Goal: Information Seeking & Learning: Learn about a topic

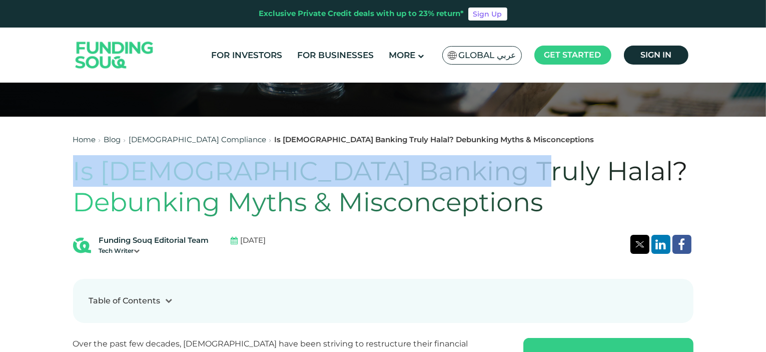
drag, startPoint x: 73, startPoint y: 168, endPoint x: 468, endPoint y: 169, distance: 395.8
click at [468, 169] on h1 "Is Islamic Banking Truly Halal? Debunking Myths & Misconceptions" at bounding box center [383, 187] width 620 height 63
copy h1 "Is Islamic Banking Truly Halal?"
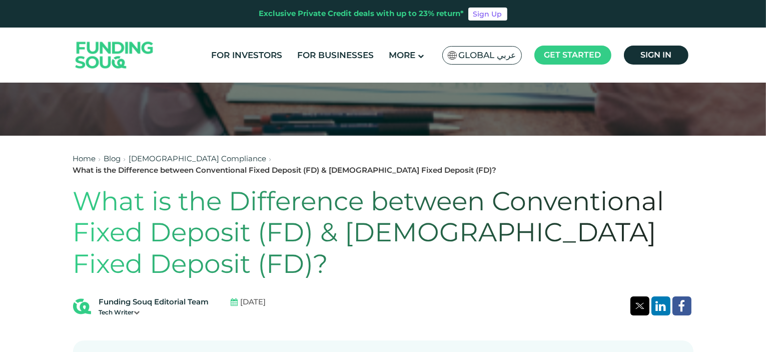
scroll to position [200, 0]
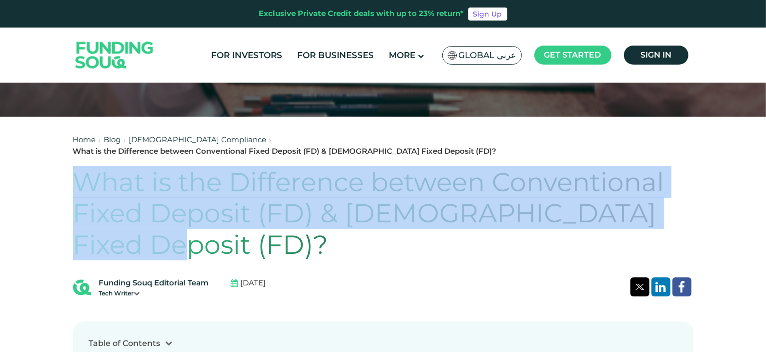
drag, startPoint x: 77, startPoint y: 166, endPoint x: 148, endPoint y: 227, distance: 93.7
click at [148, 227] on h1 "What is the Difference between Conventional Fixed Deposit (FD) & Islamic Fixed …" at bounding box center [383, 214] width 620 height 94
copy h1 "What is the Difference between Conventional Fixed Deposit (FD) & Islamic Fixed …"
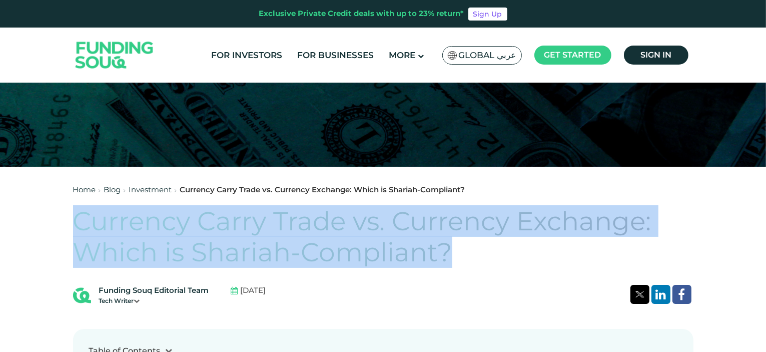
drag, startPoint x: 73, startPoint y: 218, endPoint x: 479, endPoint y: 249, distance: 407.0
click at [479, 249] on h1 "Currency Carry Trade vs. Currency Exchange: Which is Shariah-Compliant?" at bounding box center [383, 237] width 620 height 63
copy h1 "Currency Carry Trade vs. Currency Exchange: Which is Shariah-Compliant?"
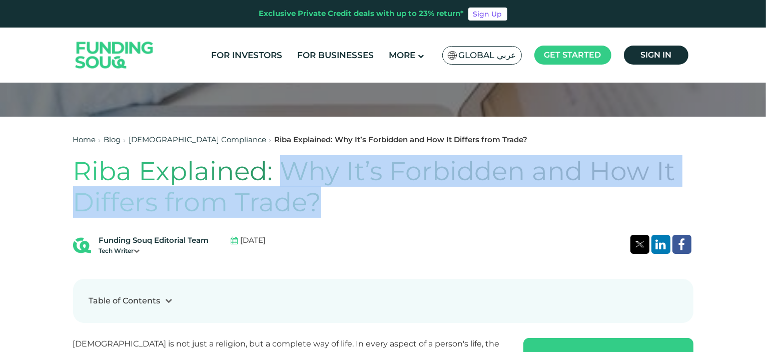
drag, startPoint x: 282, startPoint y: 168, endPoint x: 330, endPoint y: 200, distance: 58.0
click at [330, 200] on h1 "Riba Explained: Why It’s Forbidden and How It Differs from Trade?" at bounding box center [383, 187] width 620 height 63
copy h1 "Why It’s Forbidden and How It Differs from Trade?"
